Goal: Task Accomplishment & Management: Manage account settings

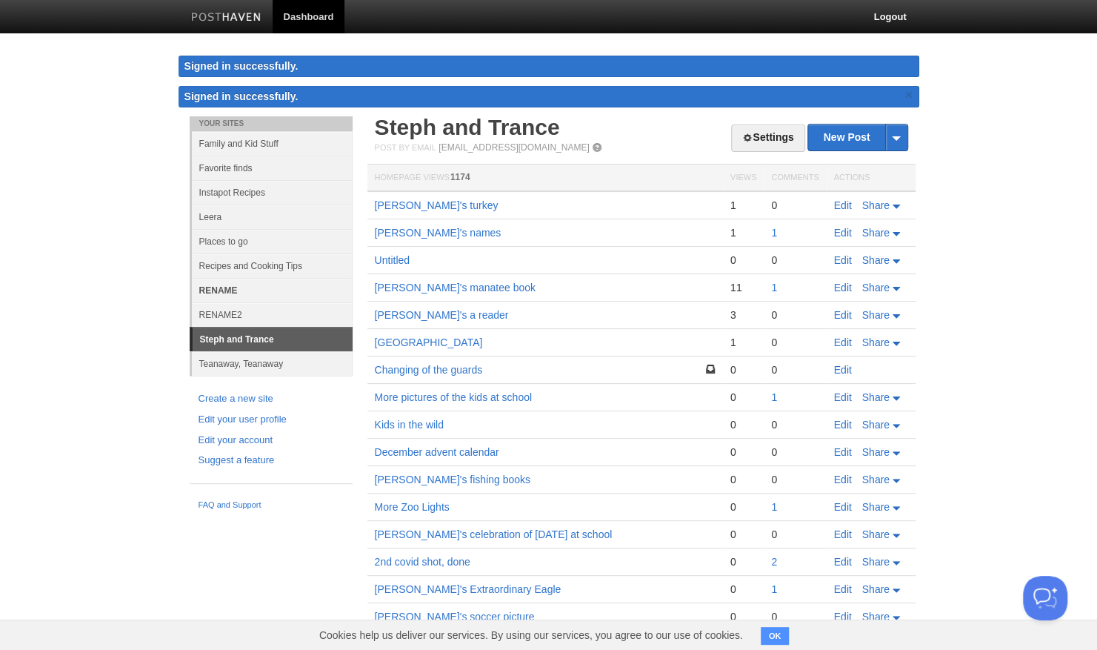
click at [227, 287] on link "RENAME" at bounding box center [272, 290] width 161 height 24
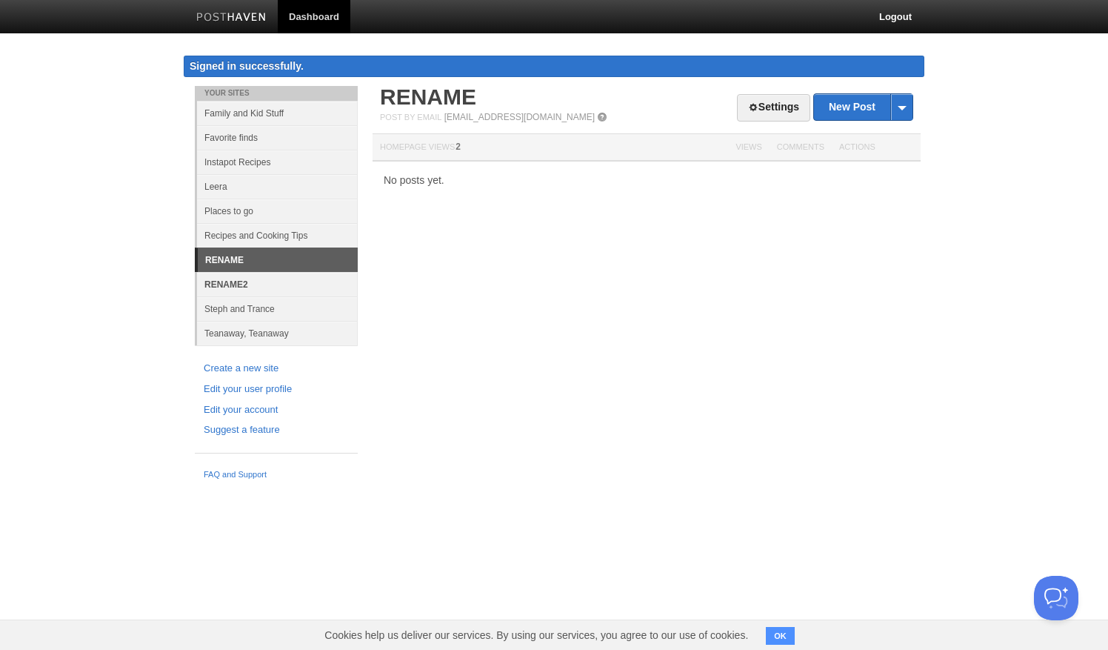
click at [219, 282] on link "RENAME2" at bounding box center [277, 284] width 161 height 24
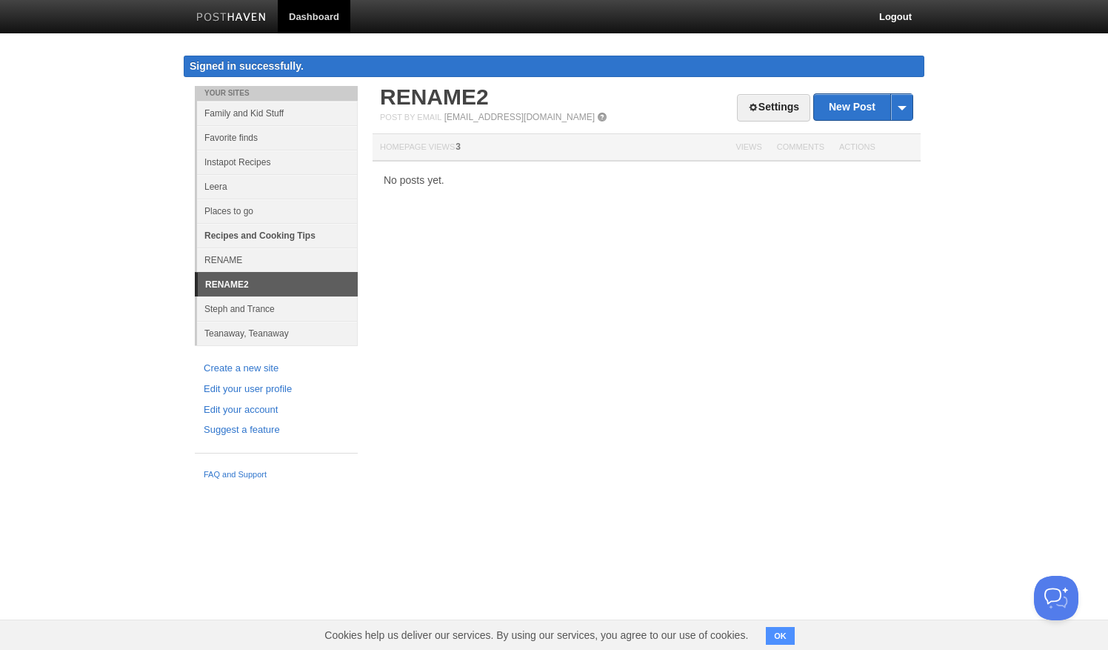
click at [220, 228] on link "Recipes and Cooking Tips" at bounding box center [277, 235] width 161 height 24
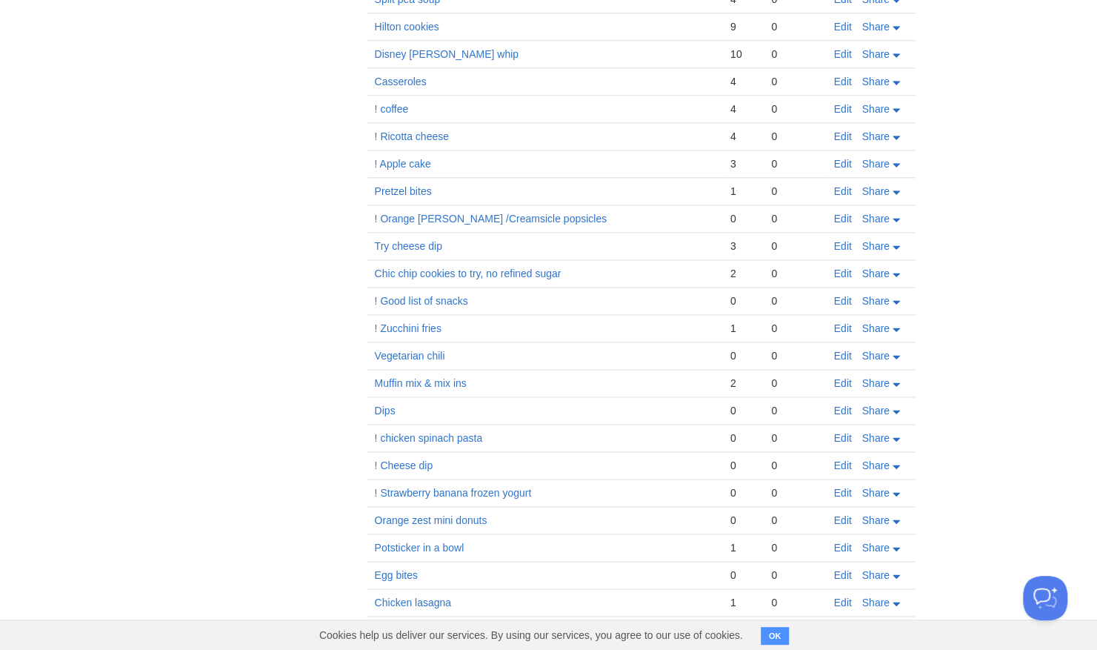
scroll to position [1019, 0]
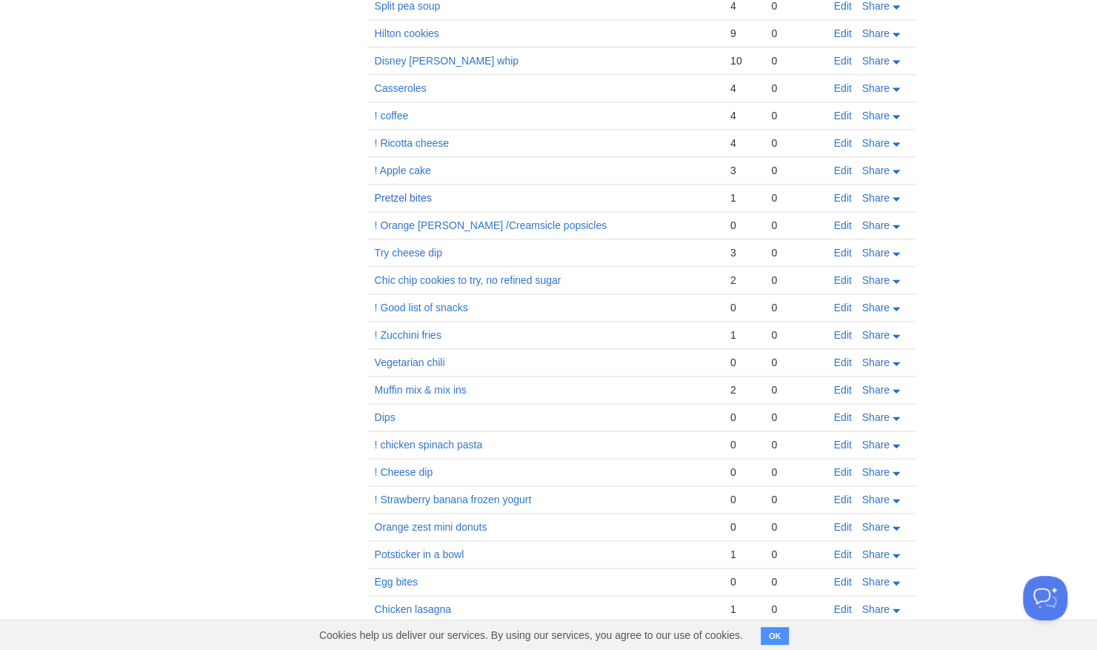
click at [404, 192] on link "Pretzel bites" at bounding box center [403, 198] width 57 height 12
click at [844, 192] on link "Edit" at bounding box center [843, 198] width 18 height 12
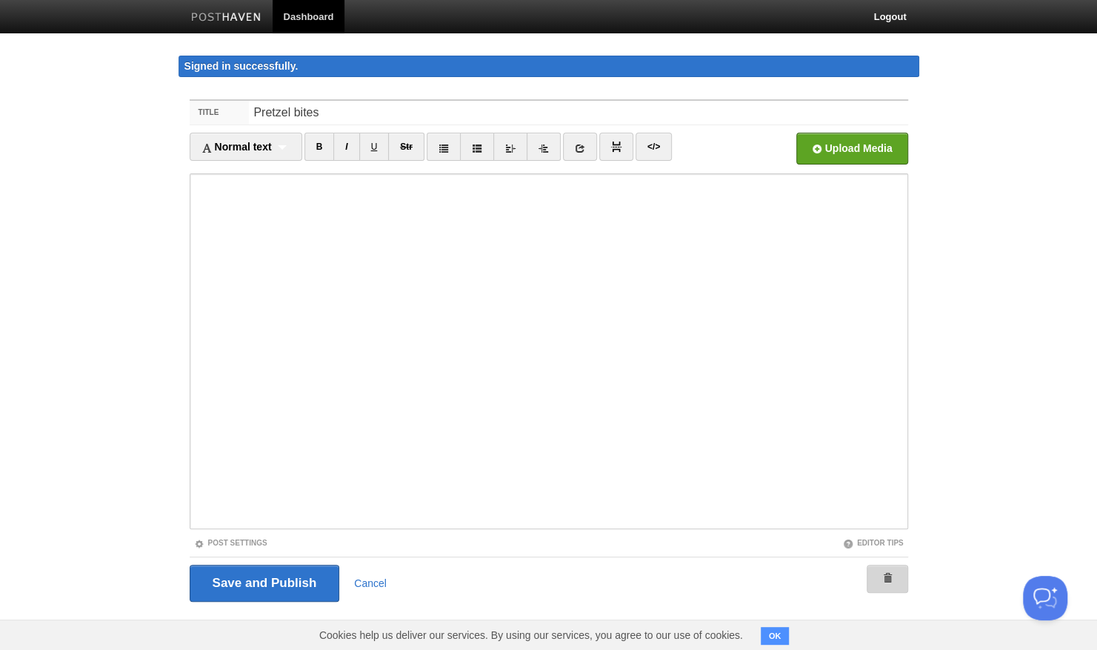
click at [889, 576] on span at bounding box center [887, 578] width 10 height 10
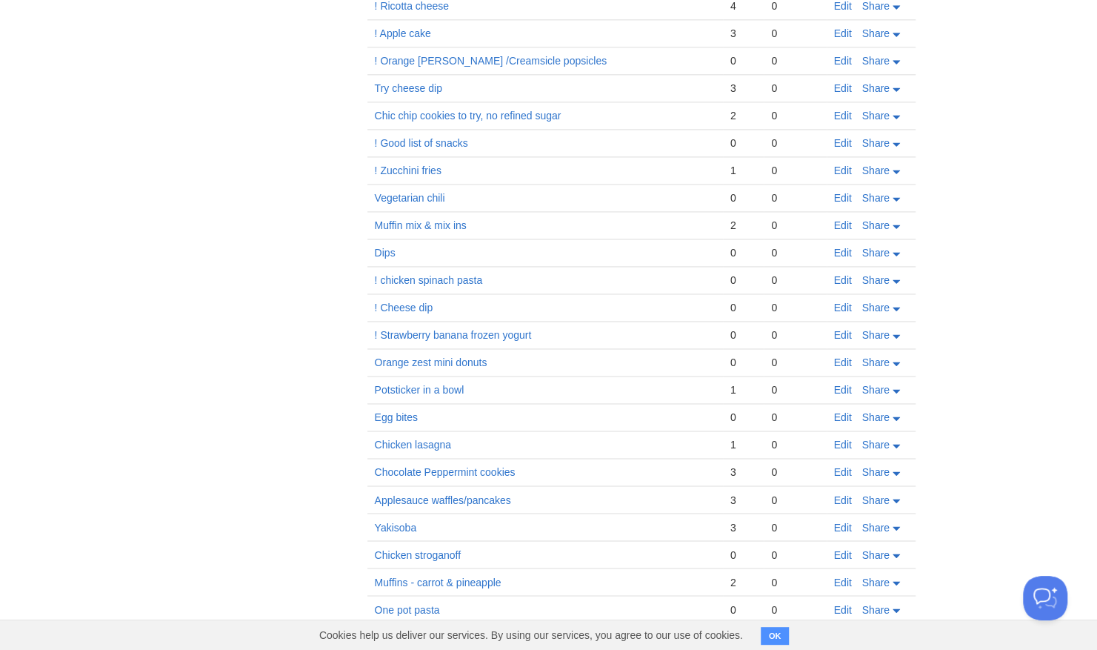
scroll to position [1158, 0]
click at [439, 272] on link "! chicken spinach pasta" at bounding box center [429, 278] width 108 height 12
click at [845, 272] on link "Edit" at bounding box center [843, 278] width 18 height 12
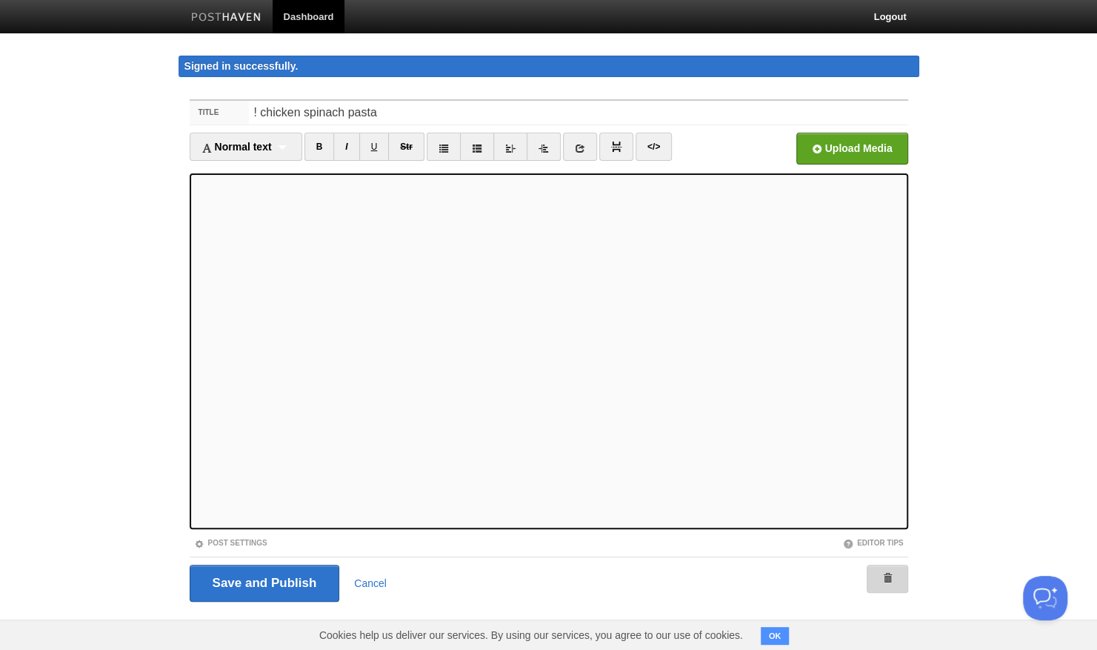
click at [894, 578] on link at bounding box center [887, 579] width 41 height 28
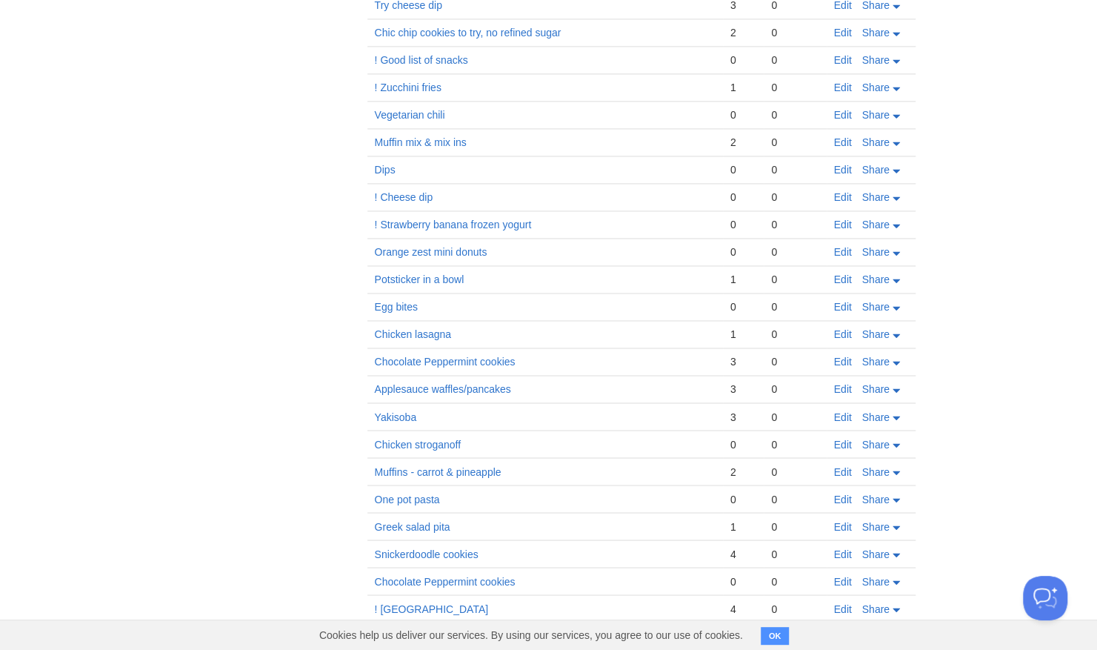
scroll to position [1208, 0]
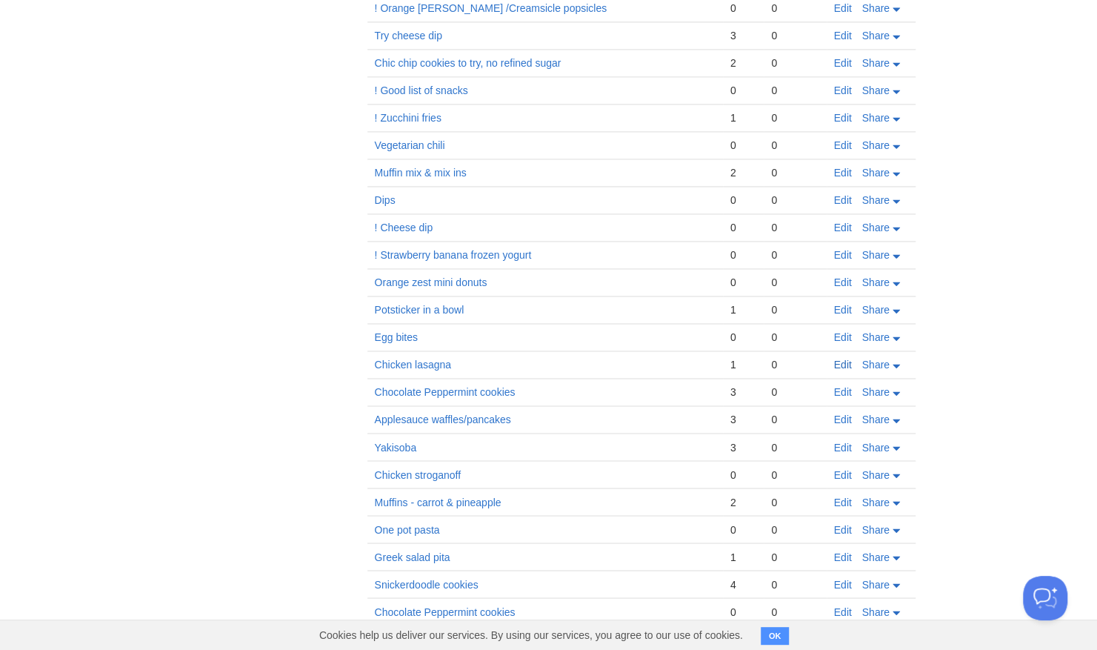
click at [849, 359] on link "Edit" at bounding box center [843, 365] width 18 height 12
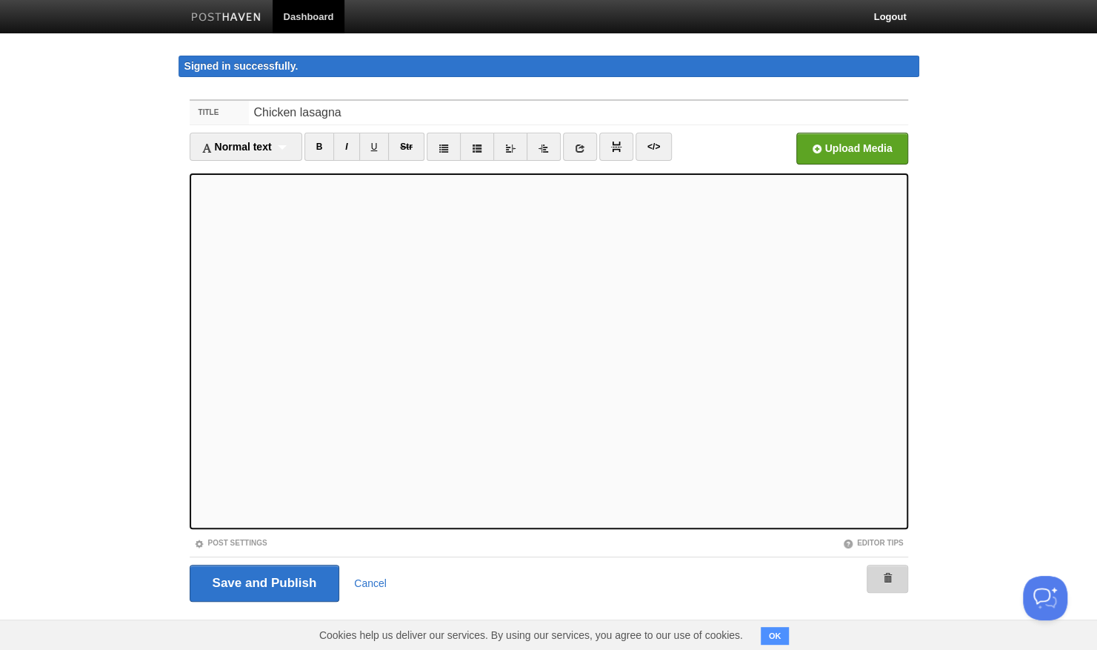
click at [895, 576] on link at bounding box center [887, 579] width 41 height 28
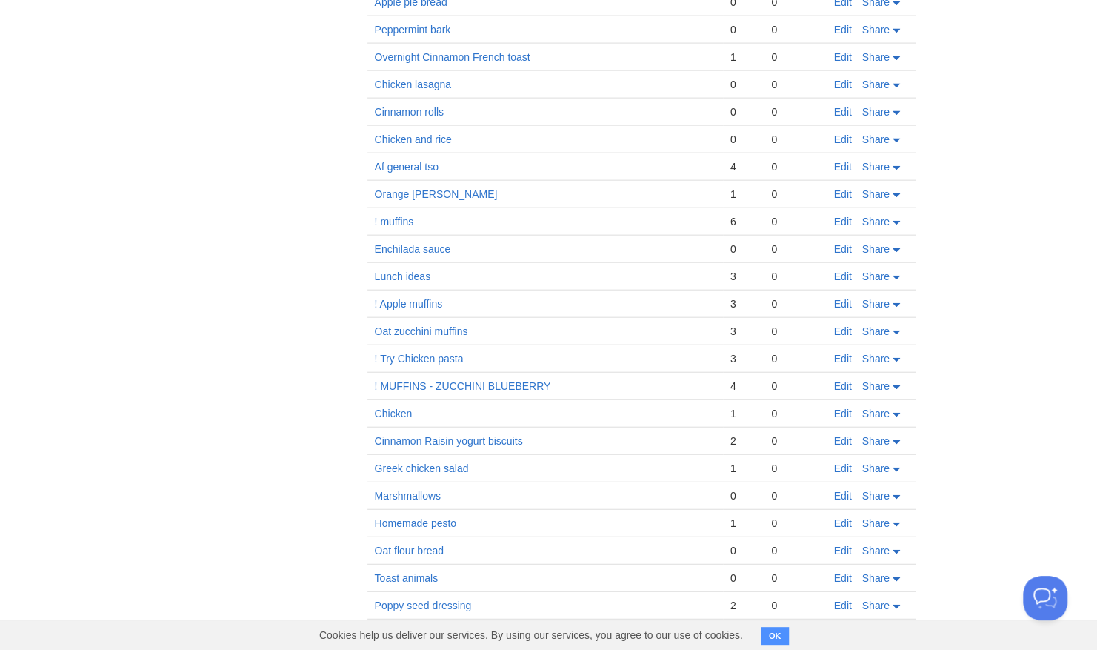
scroll to position [1902, 0]
click at [408, 405] on link "Chicken" at bounding box center [394, 411] width 38 height 12
click at [843, 350] on link "Edit" at bounding box center [843, 356] width 18 height 12
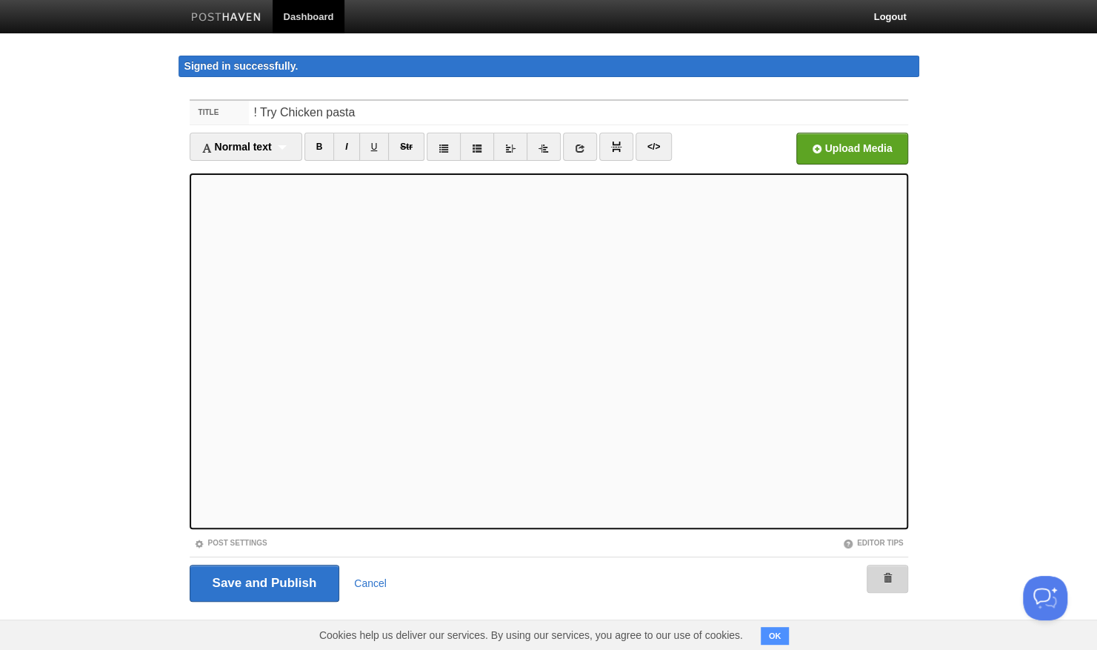
click at [893, 581] on link at bounding box center [887, 579] width 41 height 28
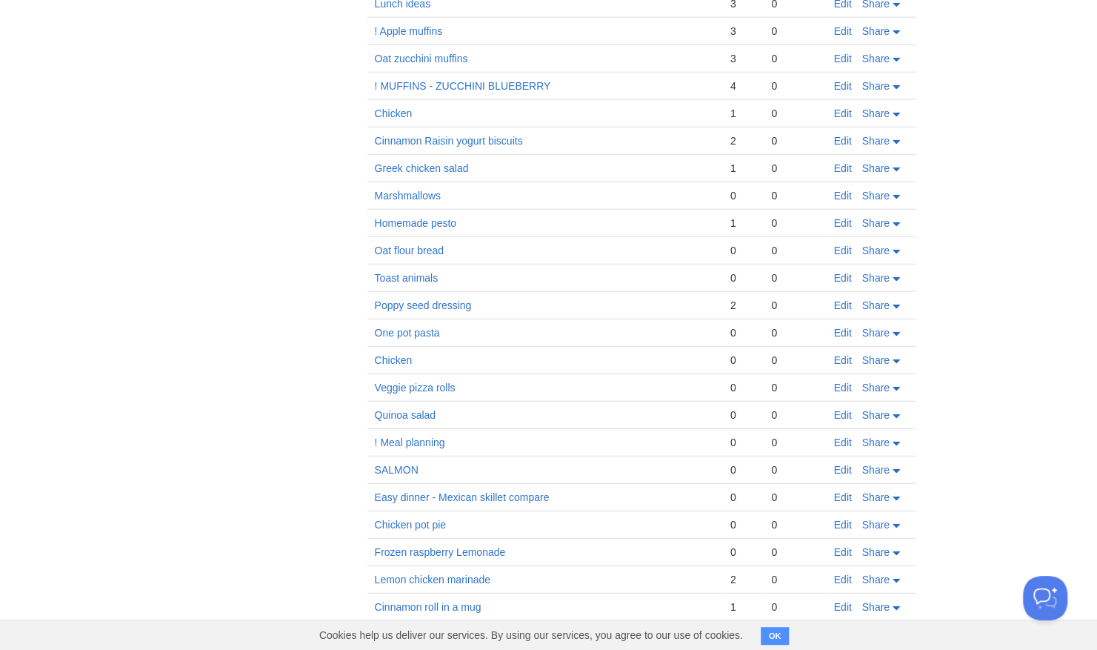
scroll to position [2204, 0]
click at [840, 573] on link "Edit" at bounding box center [843, 579] width 18 height 12
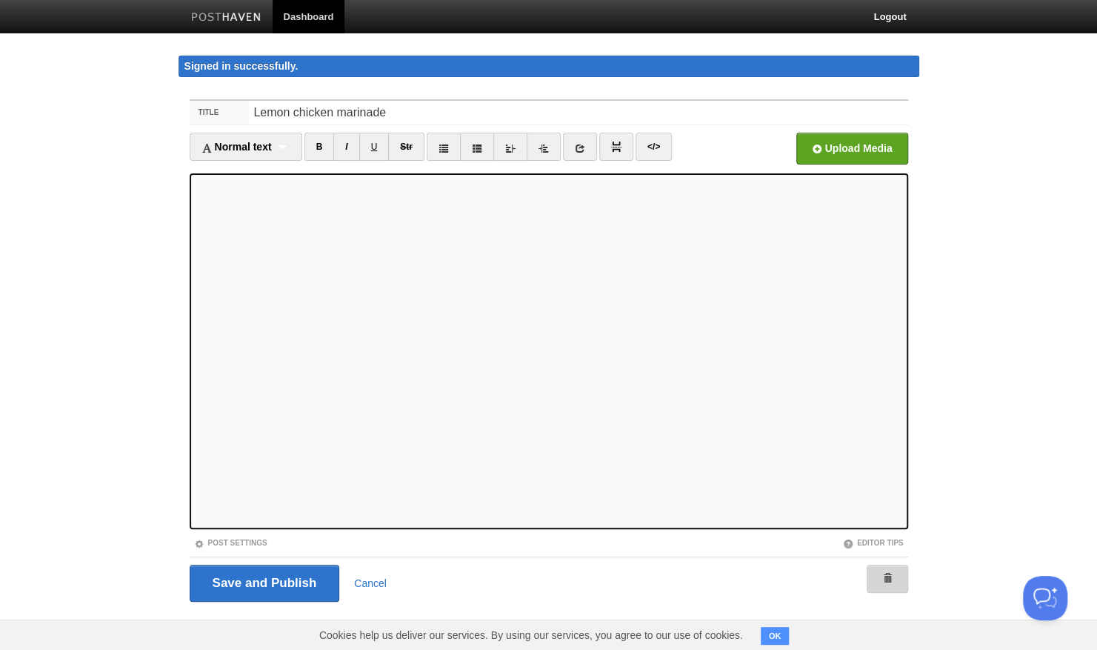
click at [889, 576] on span at bounding box center [887, 578] width 10 height 10
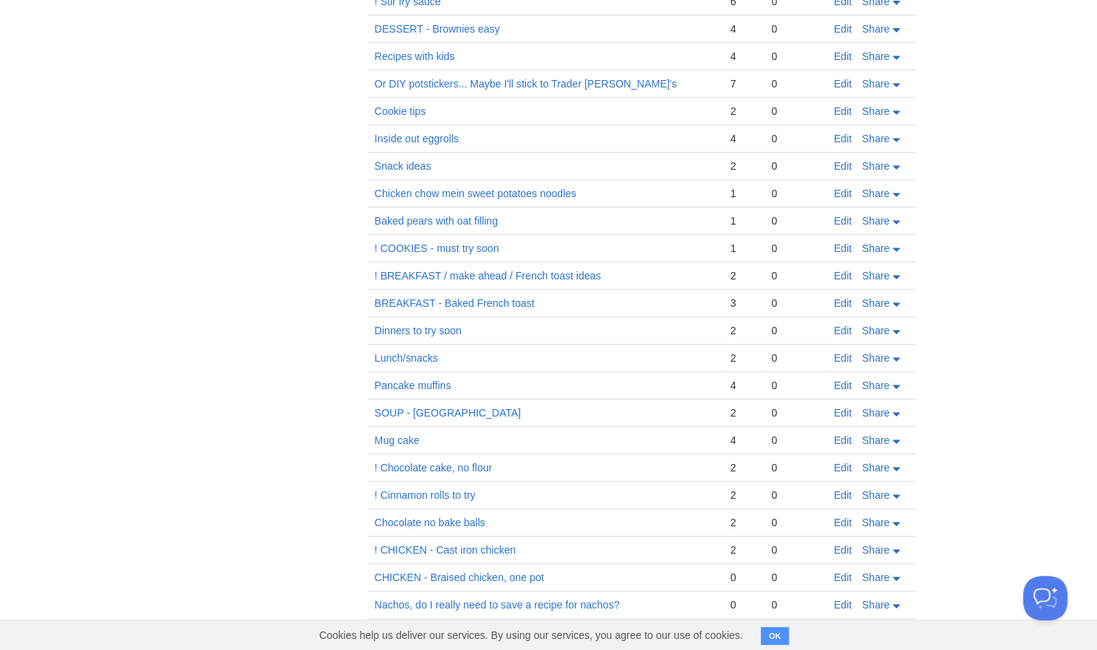
scroll to position [3710, 0]
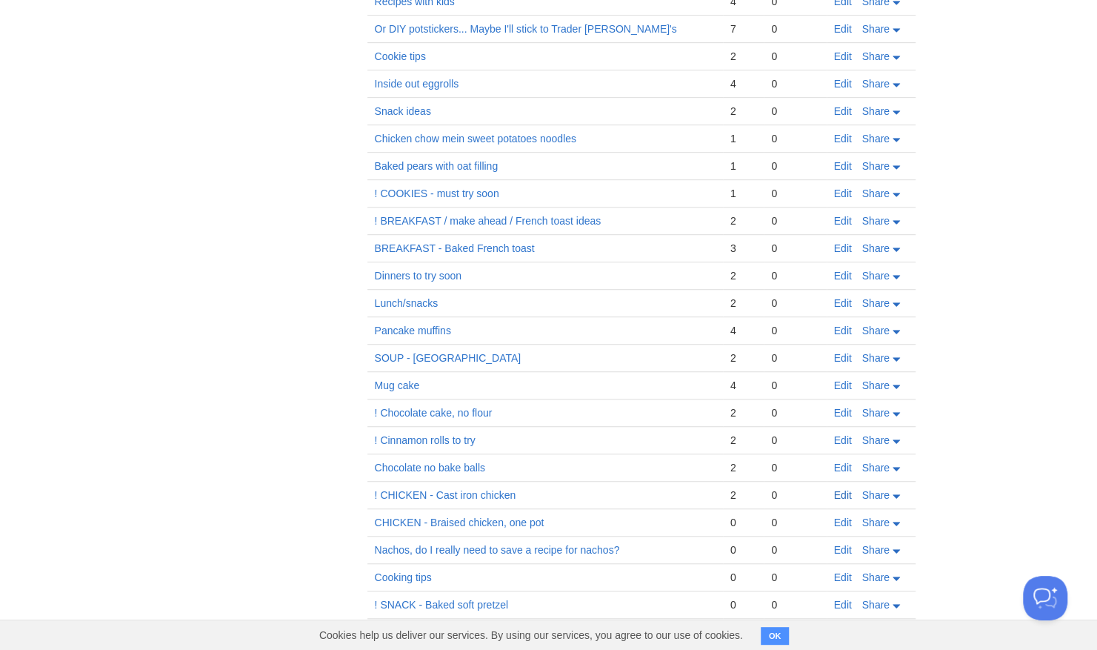
click at [839, 489] on link "Edit" at bounding box center [843, 495] width 18 height 12
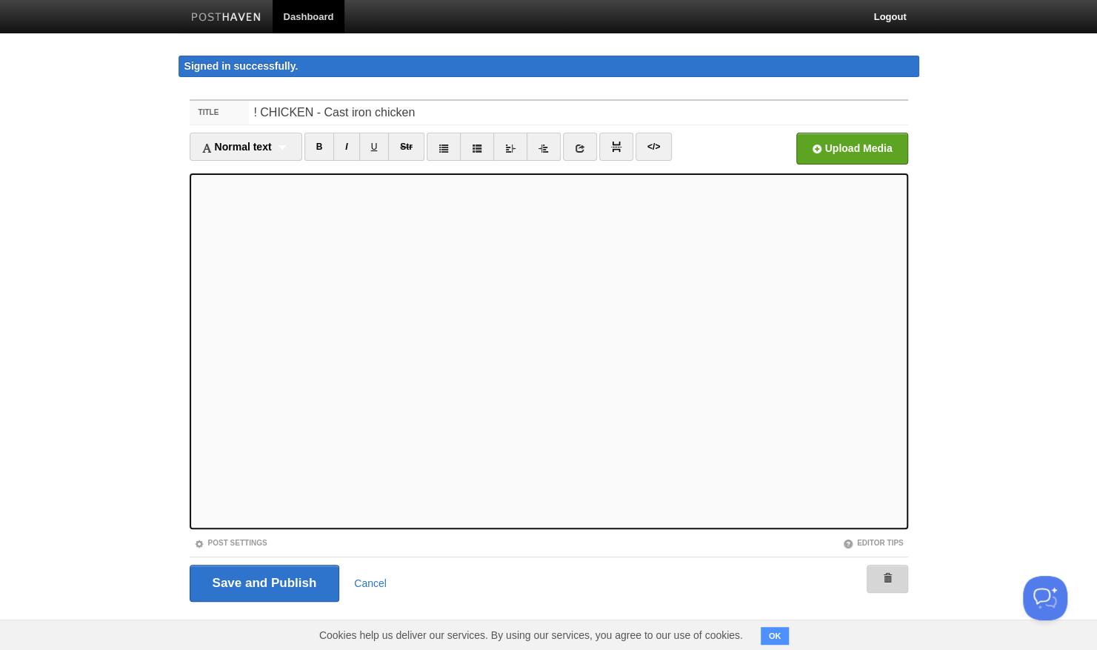
drag, startPoint x: 884, startPoint y: 571, endPoint x: 633, endPoint y: 67, distance: 563.6
click at [884, 573] on span at bounding box center [887, 578] width 10 height 10
